Goal: Find specific page/section: Find specific page/section

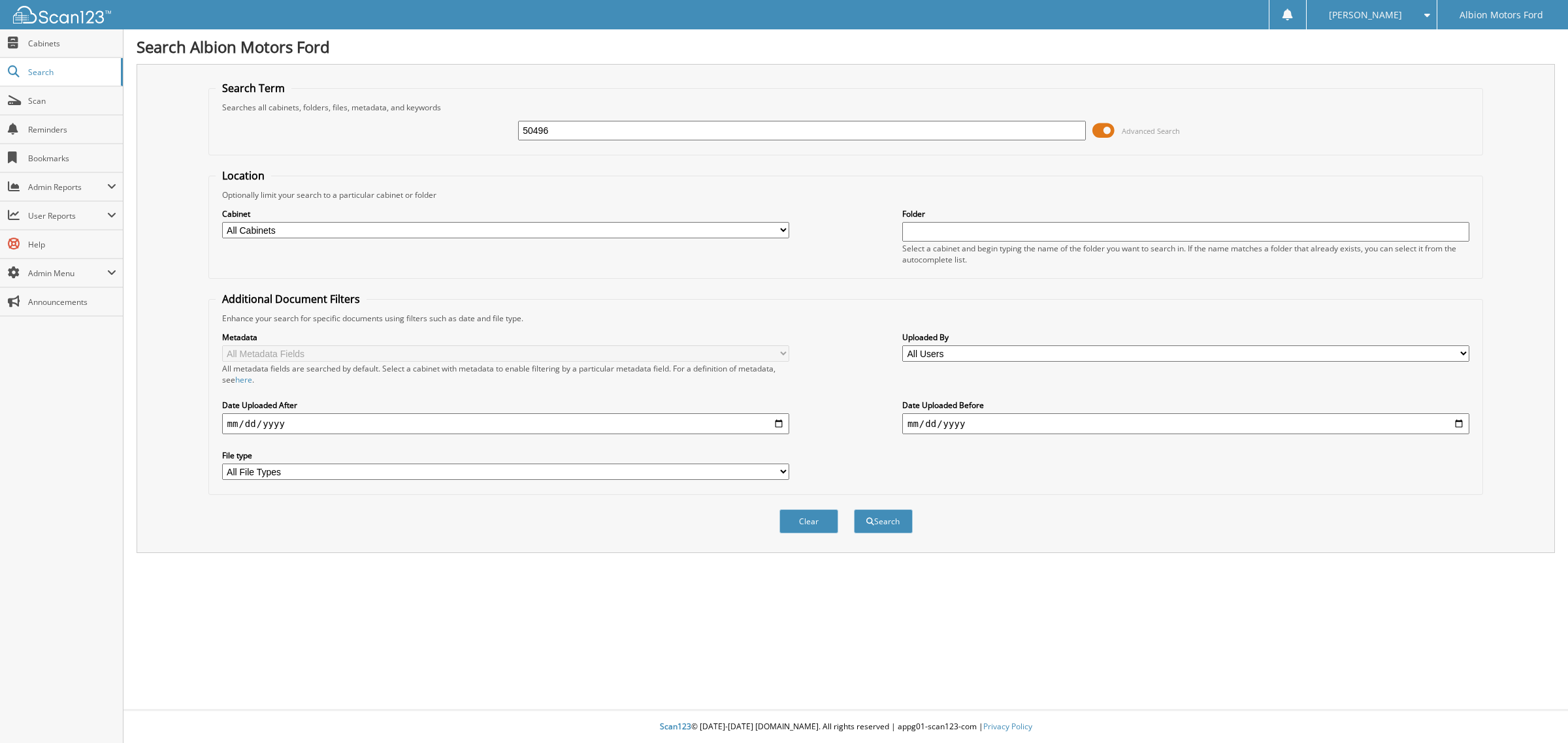
type input "50496"
click at [854, 510] on button "Search" at bounding box center [883, 522] width 59 height 24
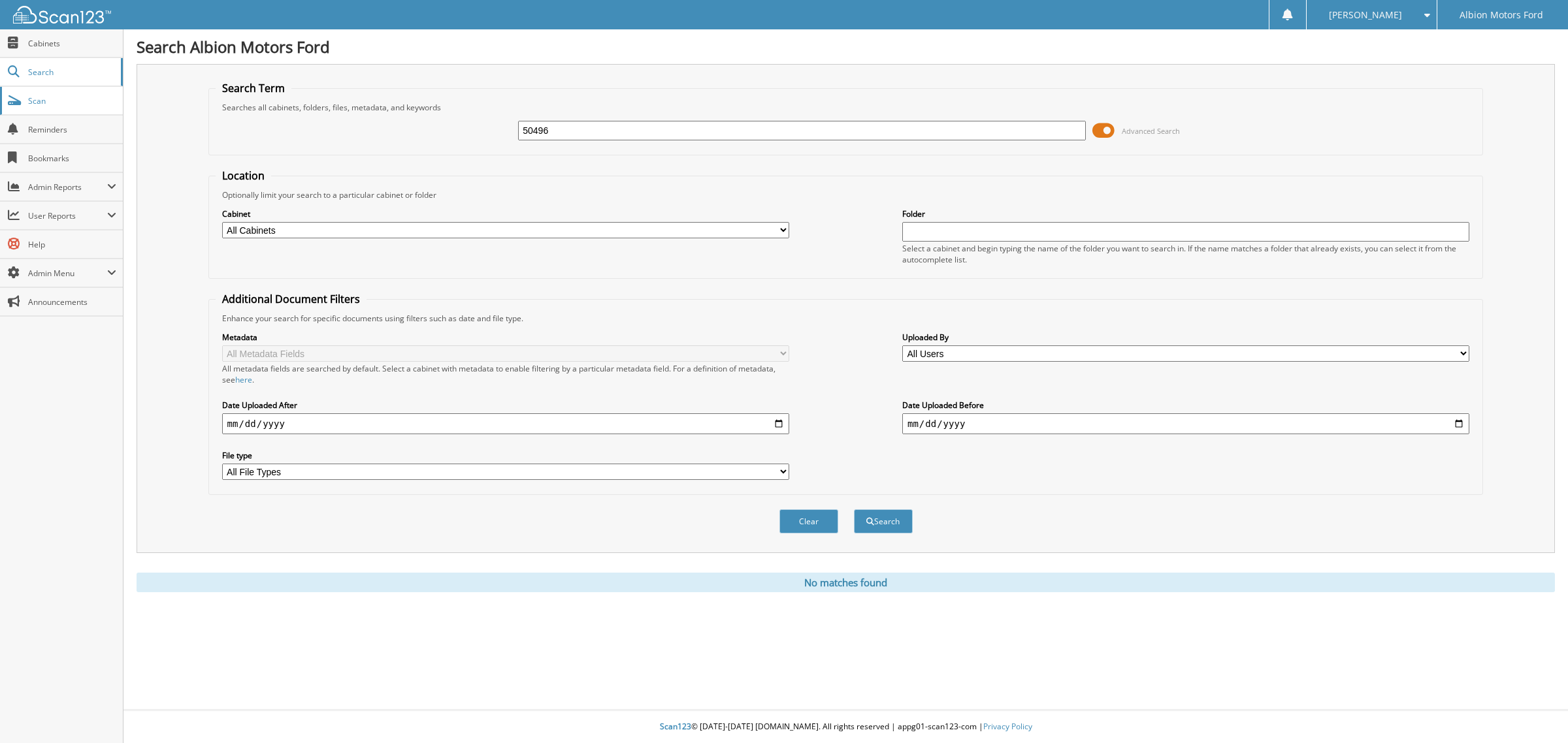
click at [40, 101] on span "Scan" at bounding box center [72, 101] width 88 height 11
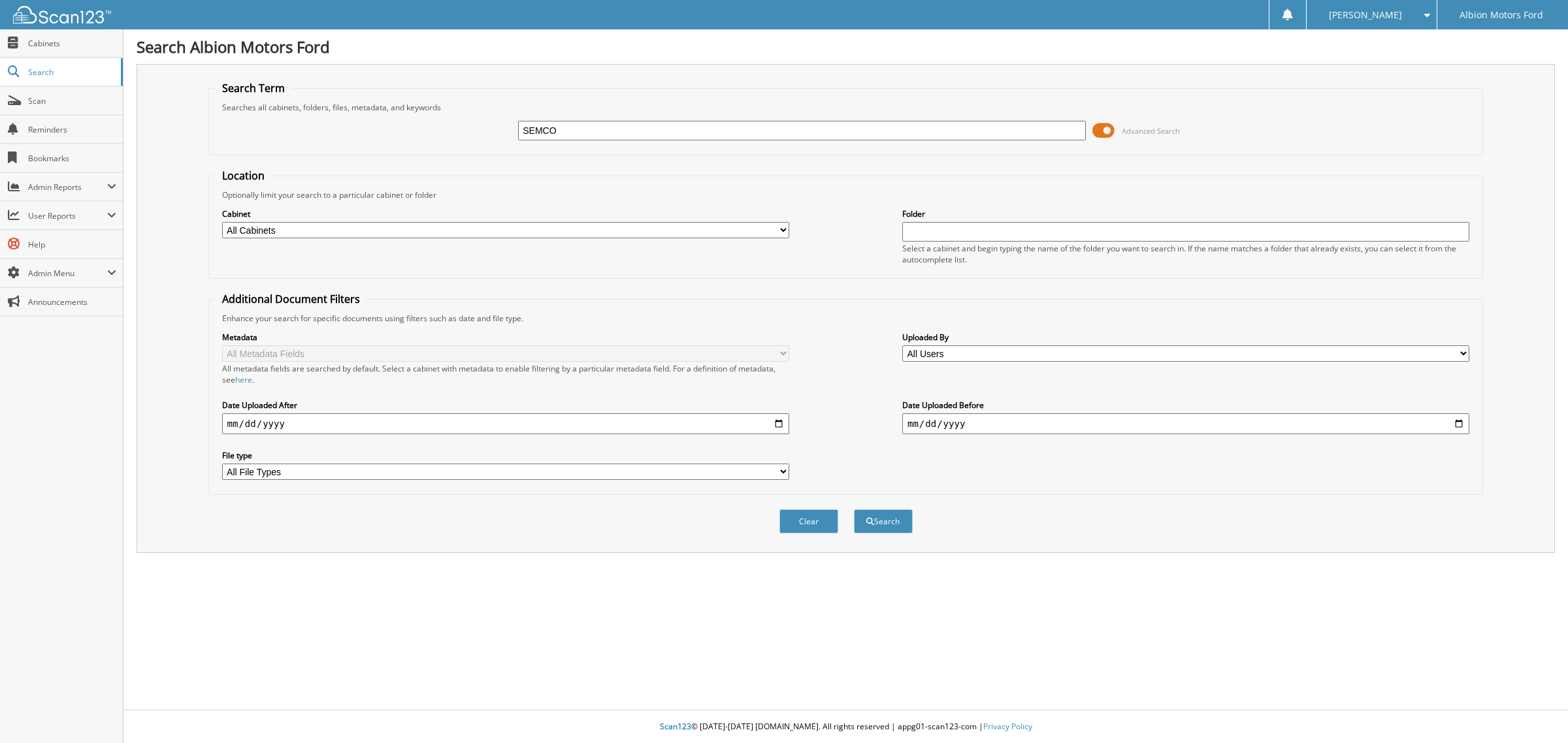
type input "SEMCO"
click at [854, 510] on button "Search" at bounding box center [883, 522] width 59 height 24
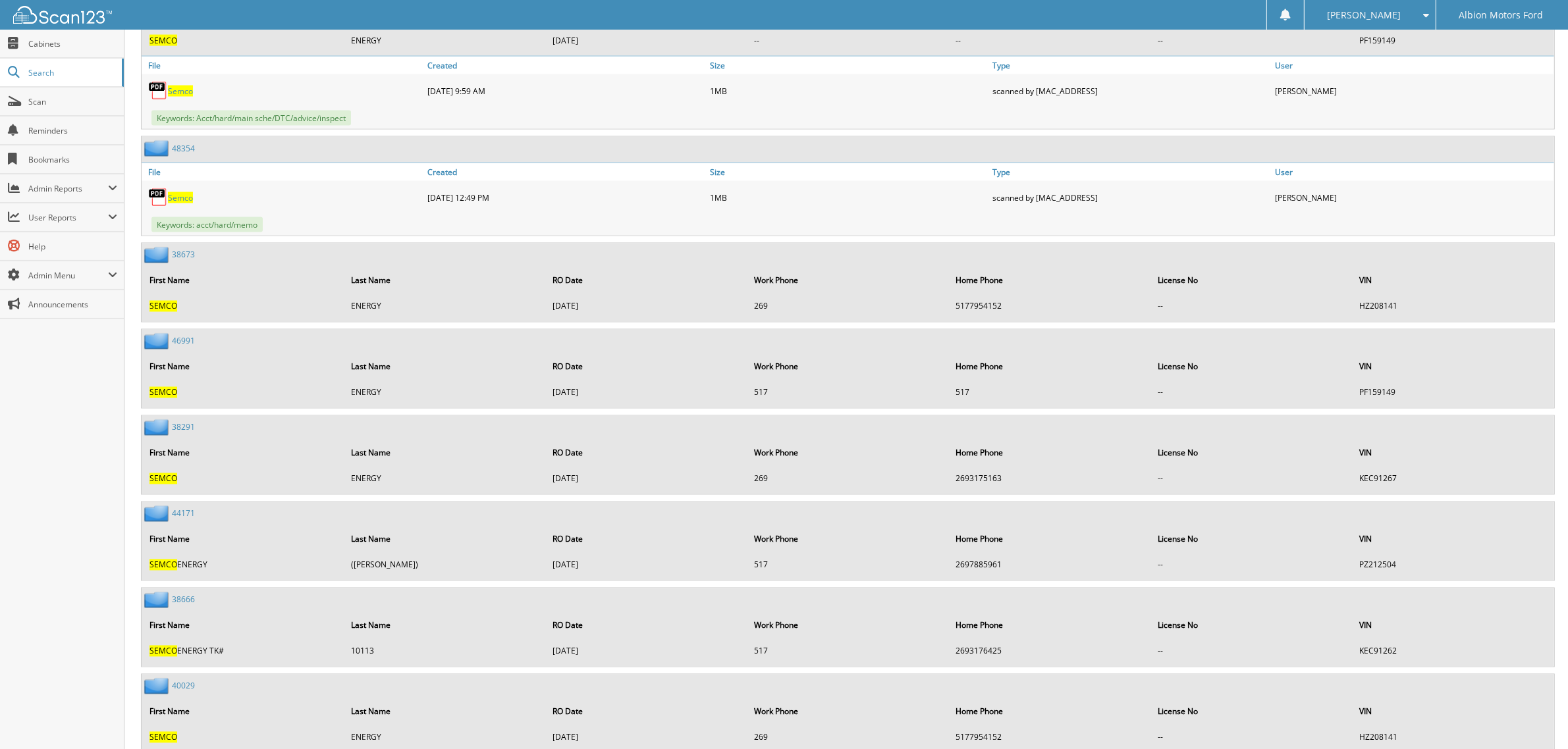
scroll to position [21732, 0]
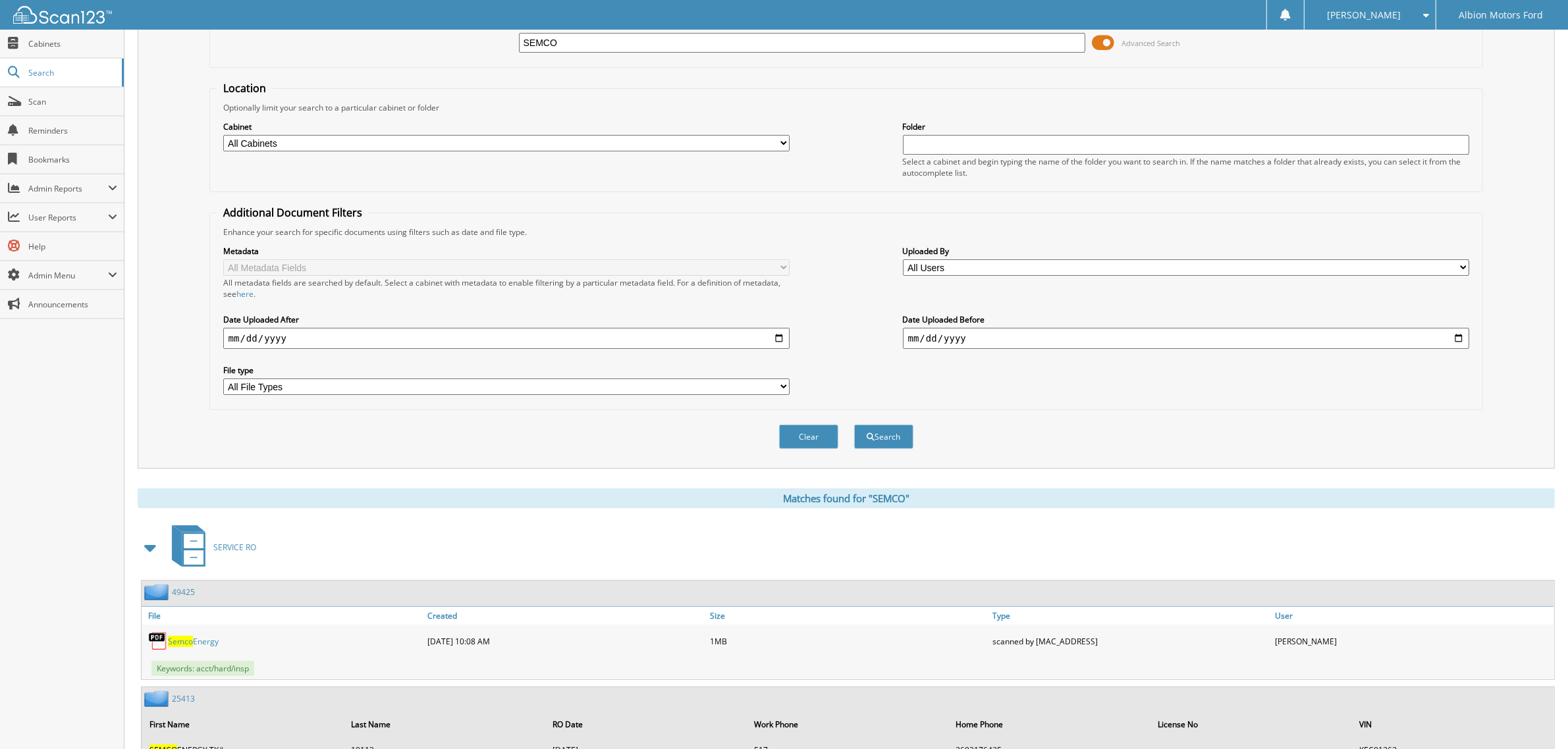
scroll to position [0, 0]
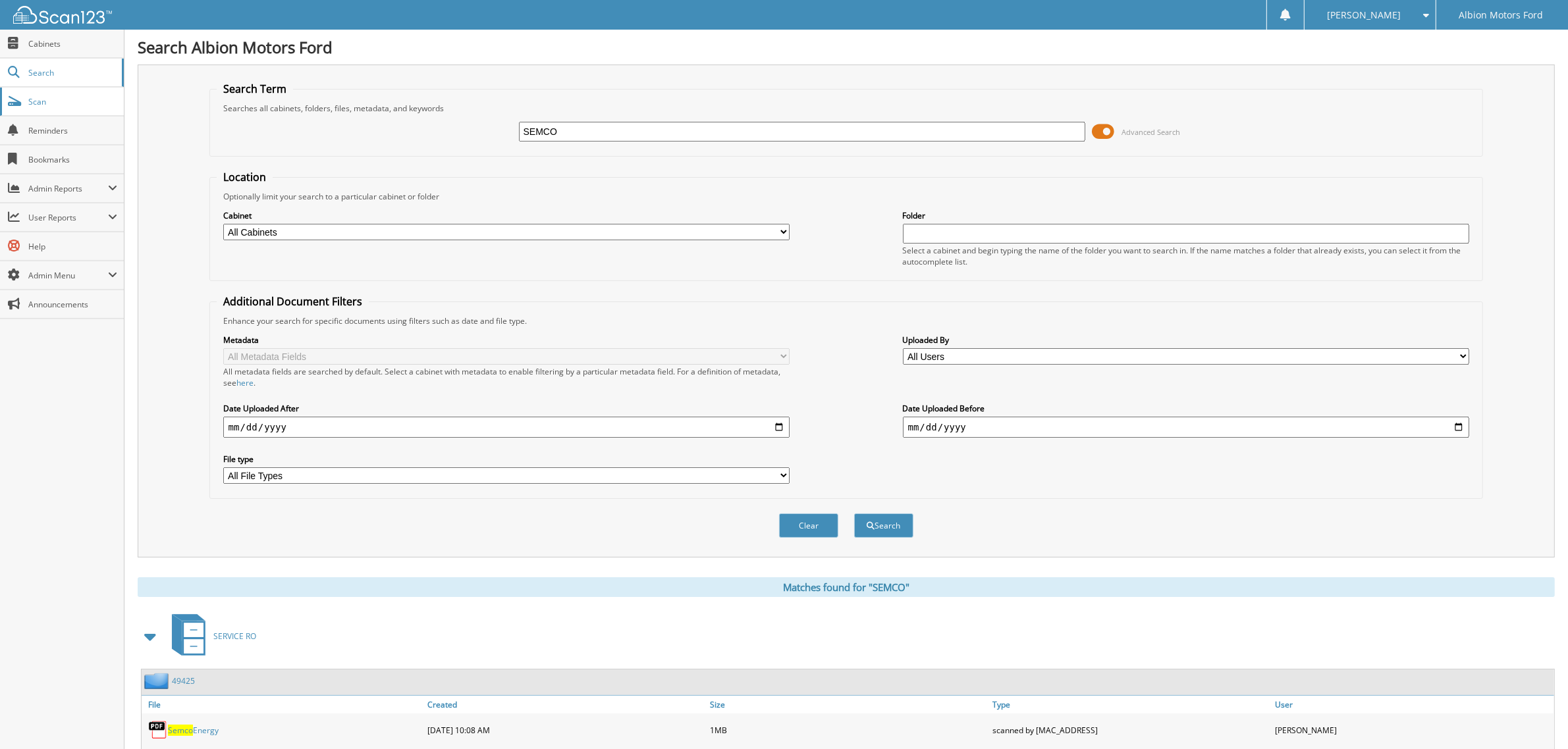
click at [75, 100] on span "Scan" at bounding box center [73, 102] width 89 height 11
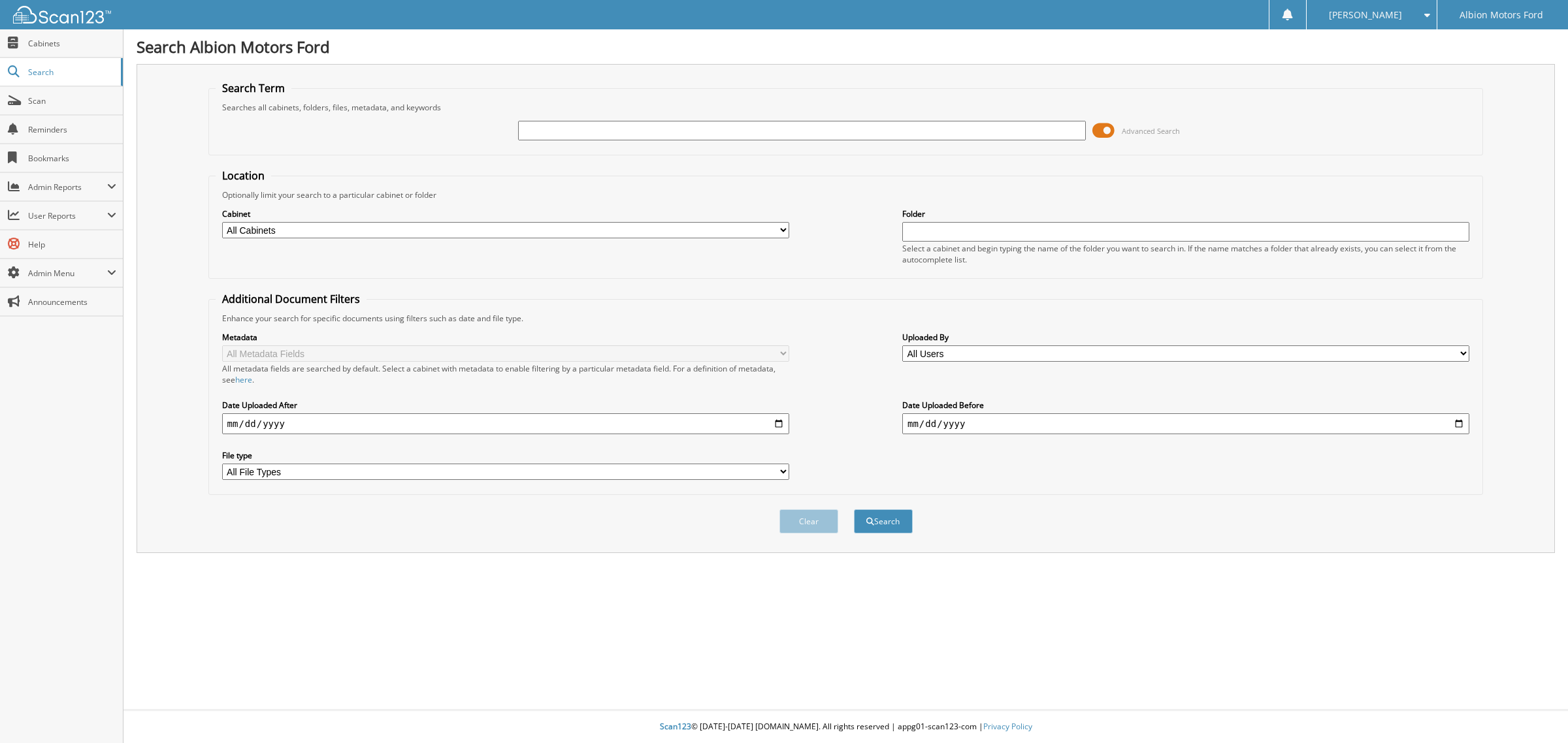
click at [589, 126] on input "text" at bounding box center [801, 130] width 567 height 19
type input "50469"
click at [854, 510] on button "Search" at bounding box center [883, 522] width 59 height 24
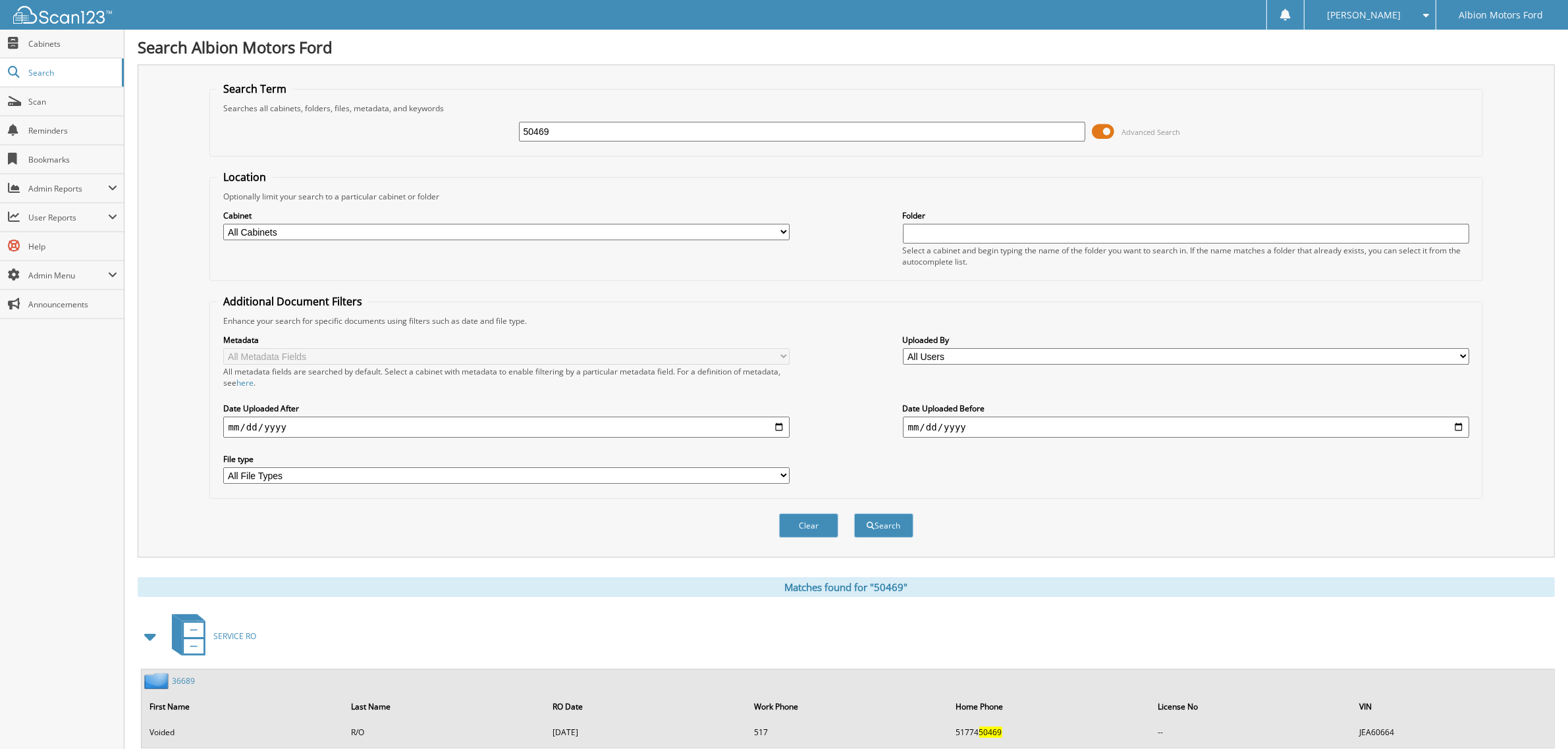
click at [553, 126] on input "50469" at bounding box center [802, 131] width 567 height 19
type input "50964"
click at [855, 514] on button "Search" at bounding box center [884, 526] width 59 height 24
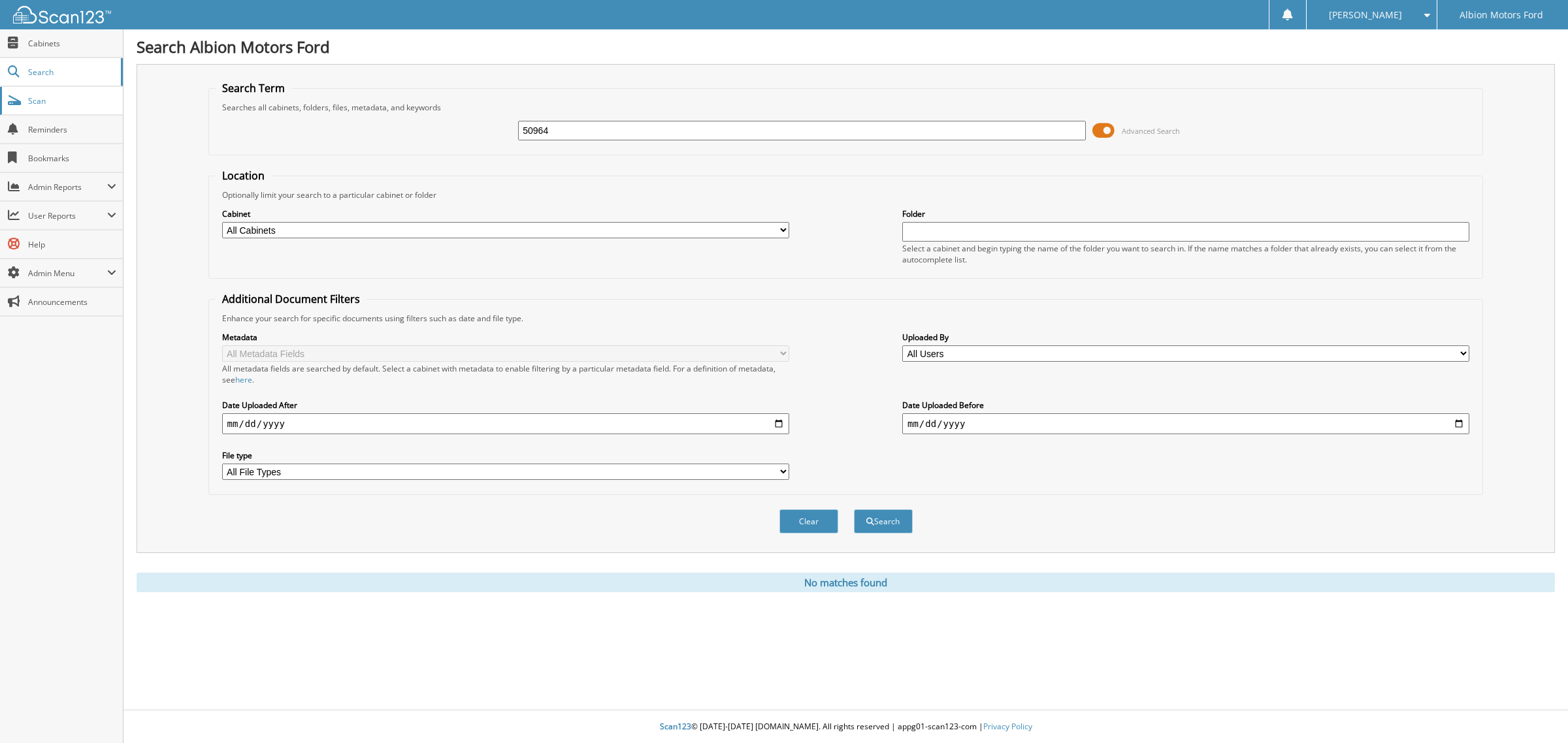
click at [51, 99] on span "Scan" at bounding box center [72, 101] width 88 height 11
